Goal: Use online tool/utility: Utilize a website feature to perform a specific function

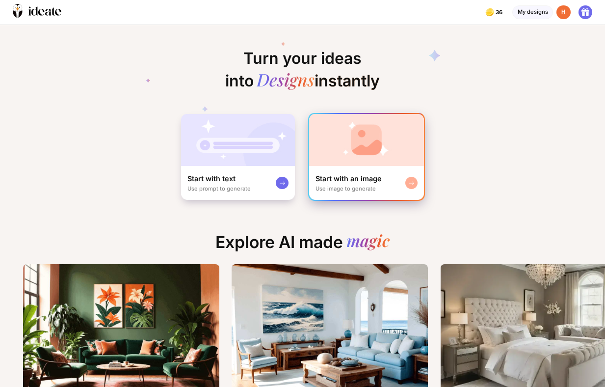
click at [370, 155] on img at bounding box center [366, 140] width 115 height 52
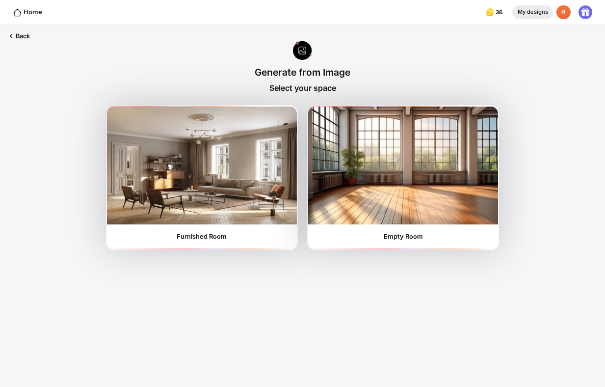
click at [522, 12] on div "My designs" at bounding box center [532, 12] width 41 height 14
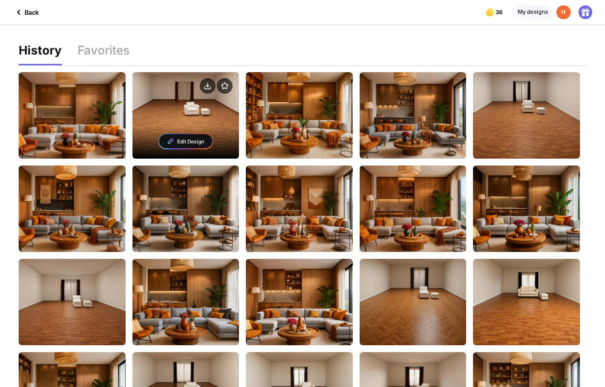
click at [200, 140] on div "Edit Design" at bounding box center [185, 141] width 53 height 14
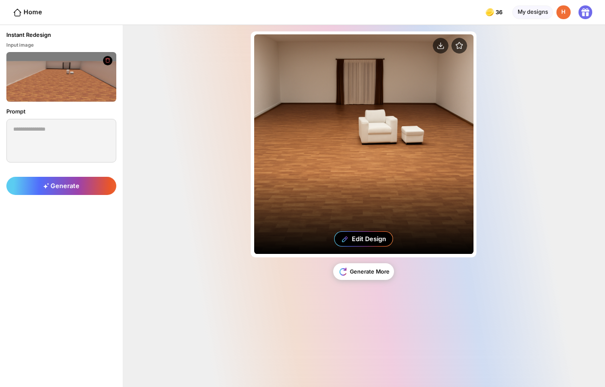
click at [375, 240] on div "Edit Design" at bounding box center [369, 238] width 34 height 7
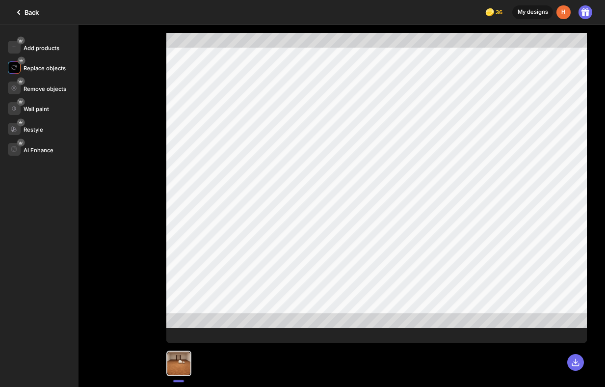
click at [55, 69] on div "Replace objects" at bounding box center [45, 68] width 42 height 7
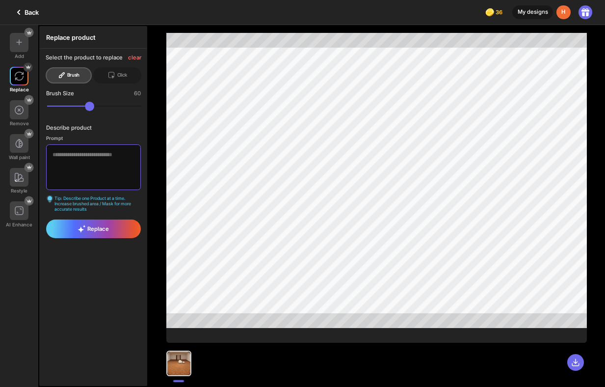
click at [94, 176] on textarea at bounding box center [93, 167] width 94 height 46
type textarea "**********"
click at [79, 229] on icon at bounding box center [82, 229] width 8 height 8
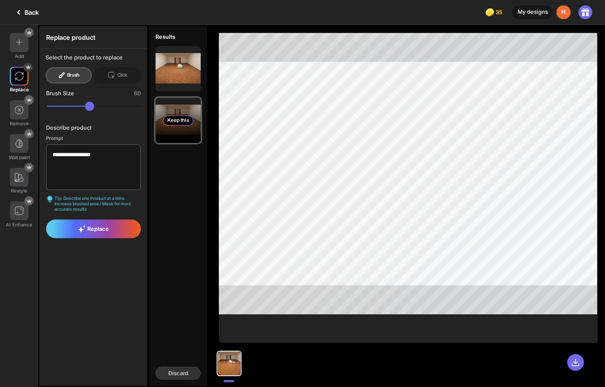
click at [174, 123] on div "Keep this" at bounding box center [178, 120] width 30 height 10
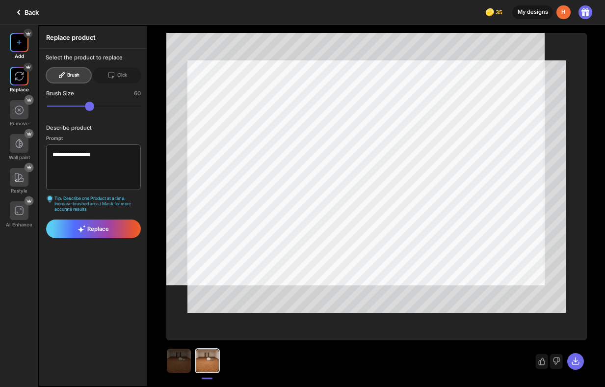
click at [15, 38] on div at bounding box center [19, 42] width 19 height 19
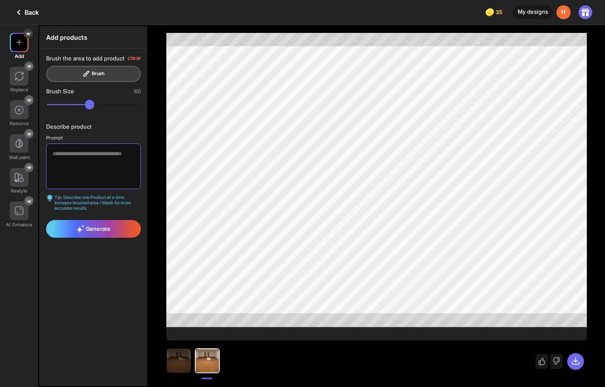
click at [80, 157] on textarea at bounding box center [93, 166] width 94 height 46
type textarea "**********"
click at [84, 226] on span "Generate" at bounding box center [94, 229] width 34 height 8
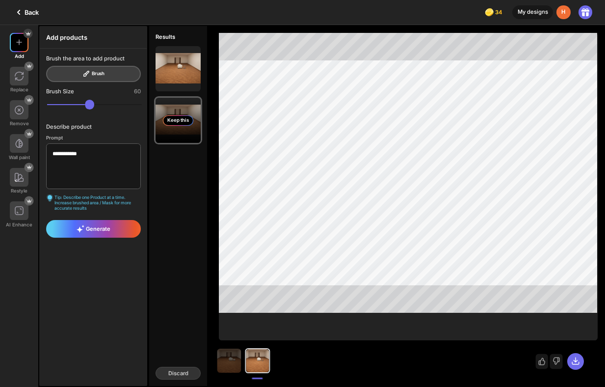
click at [181, 122] on div "Keep this" at bounding box center [178, 120] width 30 height 10
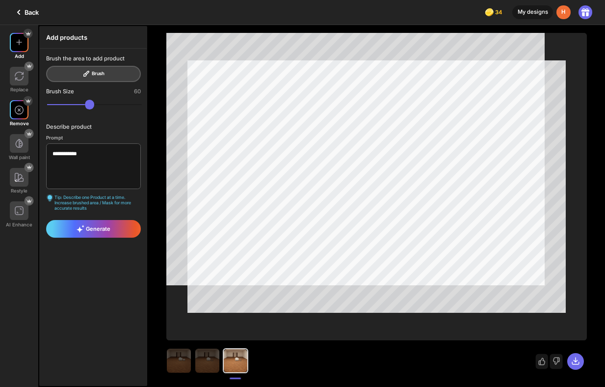
click at [21, 122] on div "Remove" at bounding box center [19, 123] width 19 height 5
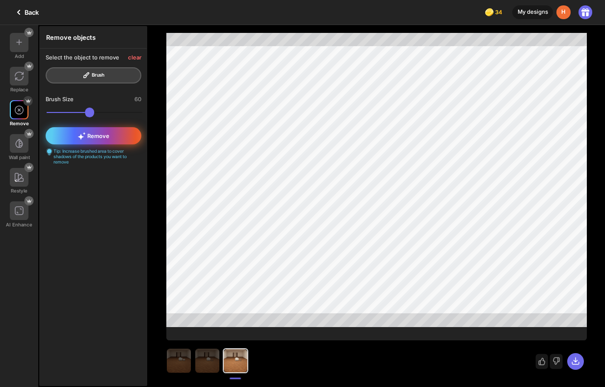
click at [114, 134] on div "Remove" at bounding box center [94, 135] width 96 height 17
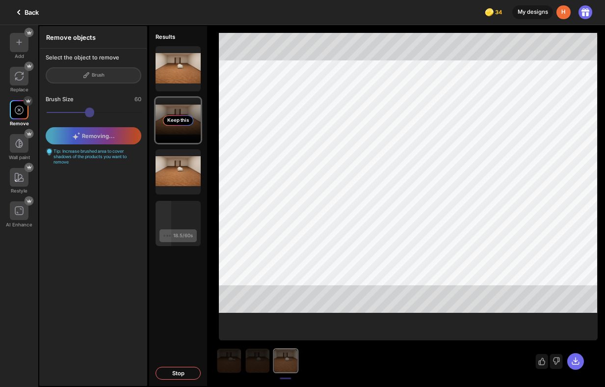
click at [184, 120] on div "Keep this" at bounding box center [178, 120] width 30 height 10
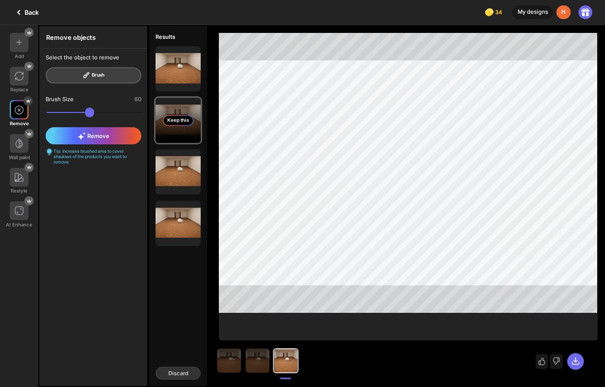
click at [184, 121] on div "Keep this" at bounding box center [178, 120] width 30 height 10
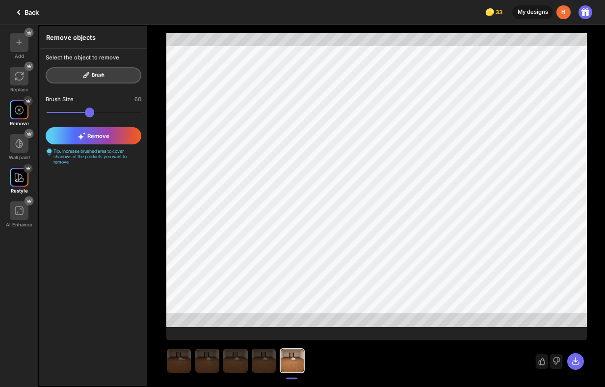
click at [22, 189] on div "Restyle" at bounding box center [19, 181] width 38 height 26
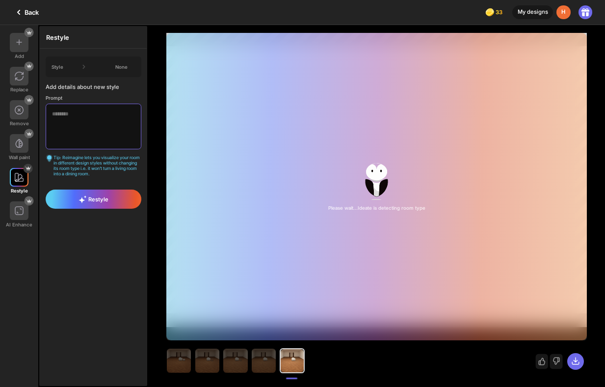
click at [92, 114] on textarea at bounding box center [94, 127] width 96 height 46
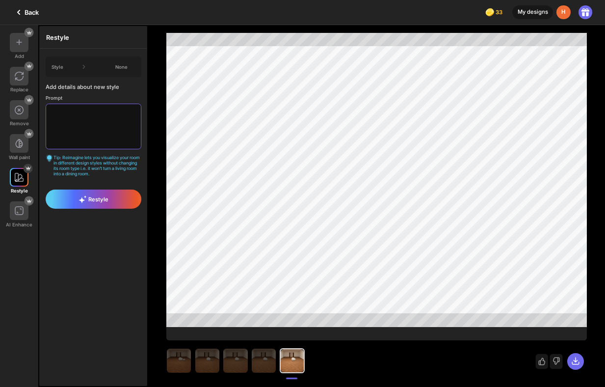
click at [105, 123] on textarea at bounding box center [94, 127] width 96 height 46
type textarea "**********"
click at [81, 200] on icon at bounding box center [82, 200] width 6 height 6
